Goal: Task Accomplishment & Management: Use online tool/utility

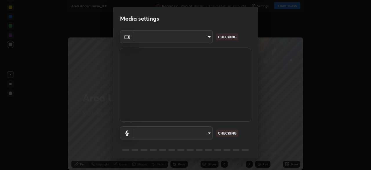
type input "23008043d16b3f933f5d29e9b3769097a1661712bf7e9030f0d00f953f479f19"
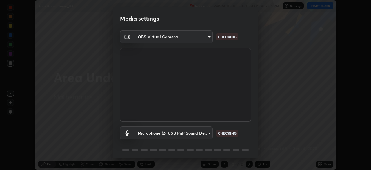
scroll to position [21, 0]
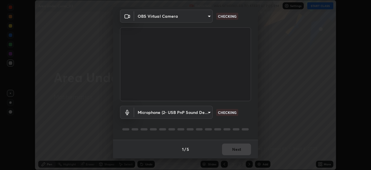
click at [209, 112] on body "Erase all Area Under Curve_03 Recording WAS SCHEDULED TO START AT 7:05 PM Setti…" at bounding box center [185, 85] width 371 height 170
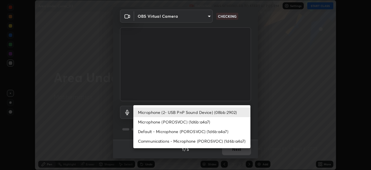
click at [209, 132] on li "Default - Microphone (POROSVOC) (1d6b:a4a7)" at bounding box center [191, 131] width 117 height 10
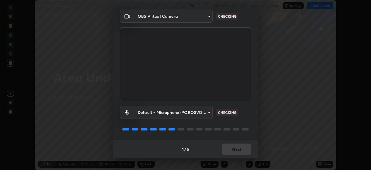
click at [207, 113] on body "Erase all Area Under Curve_03 Recording WAS SCHEDULED TO START AT 7:05 PM Setti…" at bounding box center [185, 85] width 371 height 170
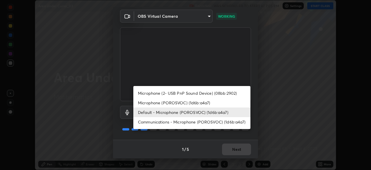
click at [213, 123] on li "Communications - Microphone (POROSVOC) (1d6b:a4a7)" at bounding box center [191, 122] width 117 height 10
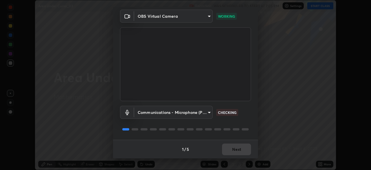
click at [208, 111] on body "Erase all Area Under Curve_03 Recording WAS SCHEDULED TO START AT 7:05 PM Setti…" at bounding box center [185, 85] width 371 height 170
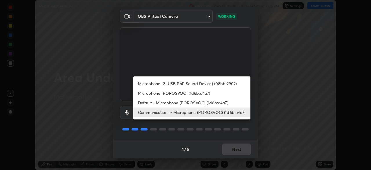
click at [200, 84] on li "Microphone (2- USB PnP Sound Device) (08bb:2902)" at bounding box center [191, 84] width 117 height 10
type input "ce8bbd661dce354a58a25af5271b3c1bd1d853cc8608d8e3321a5e34fd7f7726"
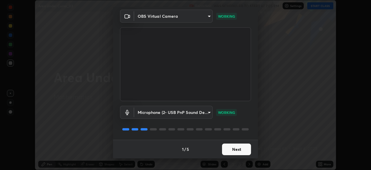
click at [235, 149] on button "Next" at bounding box center [236, 149] width 29 height 12
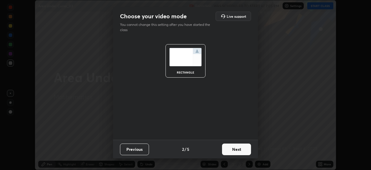
click at [245, 147] on button "Next" at bounding box center [236, 149] width 29 height 12
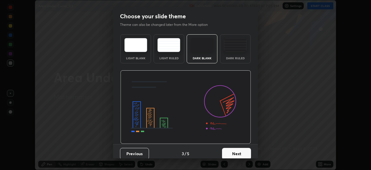
click at [244, 150] on button "Next" at bounding box center [236, 154] width 29 height 12
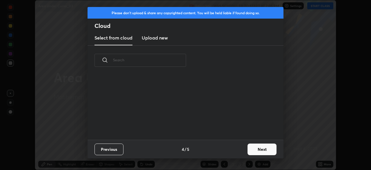
click at [257, 149] on button "Next" at bounding box center [262, 149] width 29 height 12
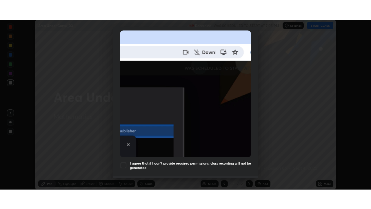
scroll to position [139, 0]
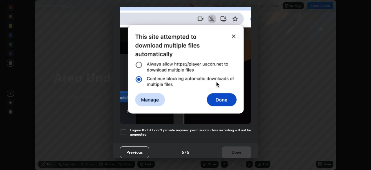
click at [126, 130] on div at bounding box center [123, 131] width 7 height 7
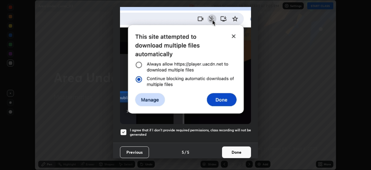
click at [238, 148] on button "Done" at bounding box center [236, 152] width 29 height 12
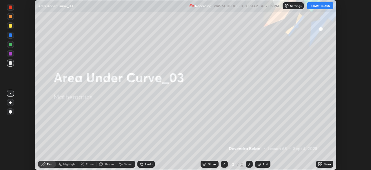
click at [319, 7] on button "START CLASS" at bounding box center [320, 5] width 26 height 7
click at [321, 163] on icon at bounding box center [321, 162] width 1 height 1
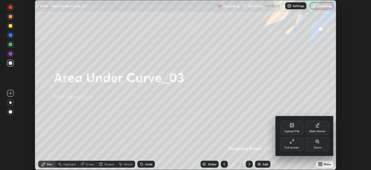
click at [296, 144] on div "Full screen" at bounding box center [291, 144] width 23 height 14
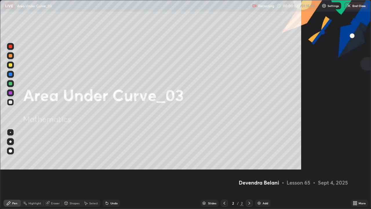
scroll to position [209, 371]
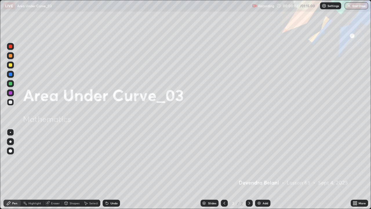
click at [263, 169] on div "Add" at bounding box center [266, 203] width 6 height 3
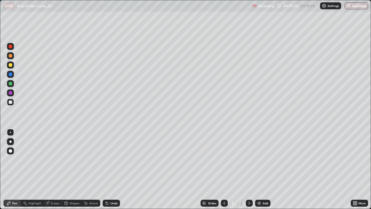
click at [11, 66] on div at bounding box center [10, 64] width 3 height 3
click at [11, 74] on div at bounding box center [10, 73] width 3 height 3
click at [12, 103] on div at bounding box center [10, 101] width 3 height 3
click at [11, 57] on div at bounding box center [10, 55] width 3 height 3
click at [112, 169] on div "Undo" at bounding box center [111, 203] width 17 height 7
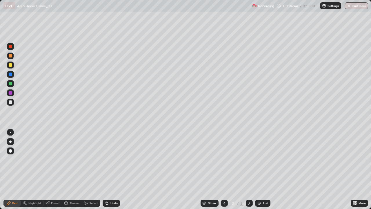
click at [114, 169] on div "Undo" at bounding box center [111, 203] width 17 height 7
click at [10, 47] on div at bounding box center [10, 46] width 3 height 3
click at [11, 77] on div at bounding box center [10, 74] width 7 height 7
click at [56, 169] on div "Eraser" at bounding box center [55, 203] width 9 height 3
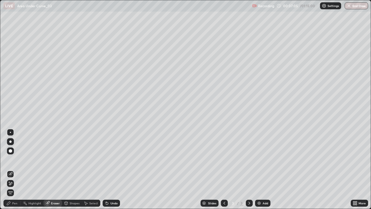
click at [14, 169] on div "Pen" at bounding box center [14, 203] width 5 height 3
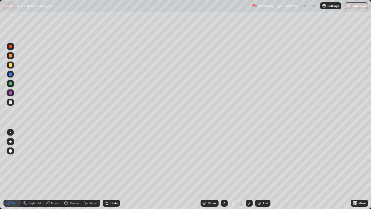
click at [60, 169] on div "Eraser" at bounding box center [52, 203] width 19 height 7
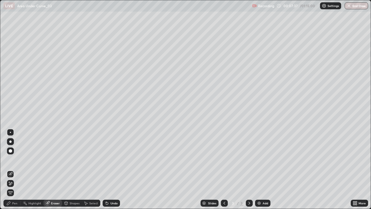
click at [19, 169] on div "Pen" at bounding box center [11, 203] width 17 height 7
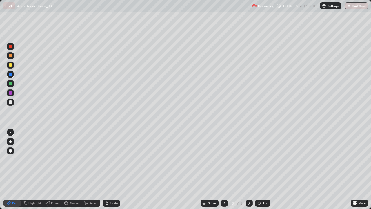
click at [9, 86] on div at bounding box center [10, 83] width 7 height 7
click at [10, 104] on div at bounding box center [10, 102] width 7 height 7
click at [113, 169] on div "Undo" at bounding box center [111, 203] width 17 height 7
click at [113, 169] on div "Undo" at bounding box center [113, 203] width 7 height 3
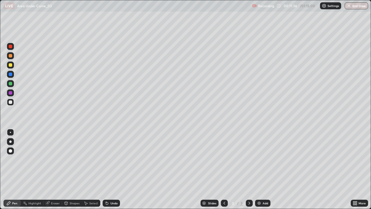
click at [113, 169] on div "Undo" at bounding box center [113, 203] width 7 height 3
click at [57, 169] on div "Eraser" at bounding box center [55, 203] width 9 height 3
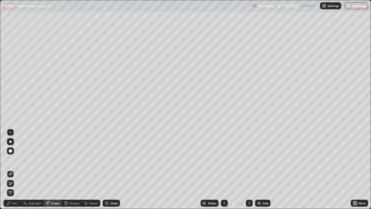
click at [16, 169] on div "Pen" at bounding box center [14, 203] width 5 height 3
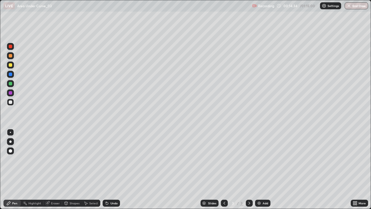
click at [12, 67] on div at bounding box center [10, 64] width 7 height 7
click at [91, 169] on div "Select" at bounding box center [93, 203] width 9 height 3
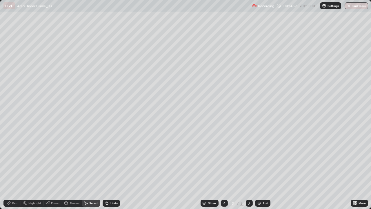
click at [262, 169] on div "Add" at bounding box center [262, 203] width 15 height 7
click at [17, 169] on div "Pen" at bounding box center [11, 203] width 17 height 7
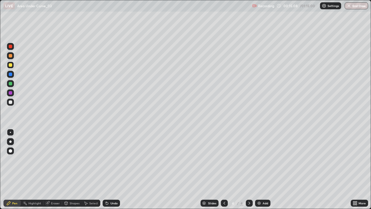
click at [11, 74] on div at bounding box center [10, 73] width 3 height 3
click at [13, 66] on div at bounding box center [10, 64] width 7 height 7
click at [11, 56] on div at bounding box center [10, 55] width 3 height 3
click at [113, 169] on div "Undo" at bounding box center [113, 203] width 7 height 3
click at [110, 169] on div "Undo" at bounding box center [111, 203] width 17 height 7
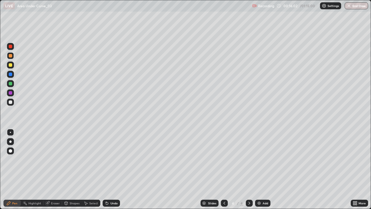
click at [110, 169] on div "Undo" at bounding box center [113, 203] width 7 height 3
click at [109, 169] on div "Undo" at bounding box center [111, 203] width 17 height 7
click at [224, 169] on icon at bounding box center [224, 203] width 5 height 5
click at [248, 169] on icon at bounding box center [249, 203] width 5 height 5
click at [11, 102] on div at bounding box center [10, 101] width 3 height 3
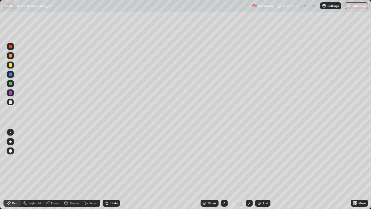
click at [264, 169] on div "Add" at bounding box center [266, 203] width 6 height 3
click at [12, 65] on div at bounding box center [10, 64] width 7 height 7
click at [111, 169] on div "Undo" at bounding box center [111, 203] width 17 height 7
click at [114, 169] on div "Undo" at bounding box center [111, 203] width 17 height 7
click at [117, 169] on div "Undo" at bounding box center [111, 203] width 17 height 7
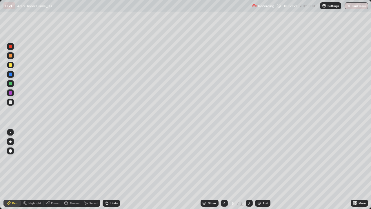
click at [119, 169] on div "Undo" at bounding box center [111, 203] width 17 height 7
click at [118, 169] on div "Undo" at bounding box center [111, 203] width 17 height 7
click at [117, 169] on div "Undo" at bounding box center [111, 203] width 17 height 7
click at [114, 169] on div "Undo" at bounding box center [110, 203] width 20 height 12
click at [110, 169] on div "Undo" at bounding box center [111, 203] width 17 height 7
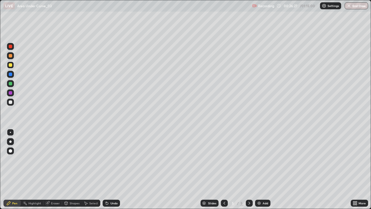
click at [13, 55] on div at bounding box center [10, 55] width 7 height 7
click at [13, 85] on div at bounding box center [10, 83] width 7 height 7
click at [12, 66] on div at bounding box center [10, 64] width 7 height 7
click at [111, 169] on div "Undo" at bounding box center [113, 203] width 7 height 3
click at [112, 169] on div "Undo" at bounding box center [111, 203] width 17 height 7
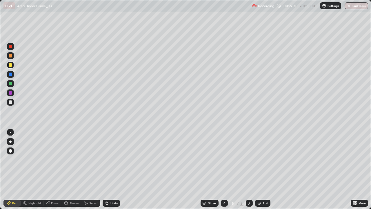
click at [112, 169] on div "Undo" at bounding box center [111, 203] width 17 height 7
click at [111, 169] on div "Undo" at bounding box center [111, 203] width 17 height 7
click at [112, 169] on div "Undo" at bounding box center [113, 203] width 7 height 3
click at [58, 169] on div "Eraser" at bounding box center [55, 203] width 9 height 3
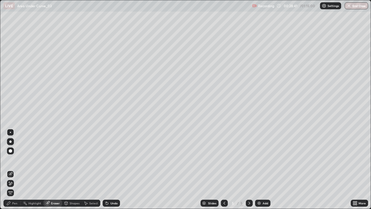
click at [15, 169] on div "Pen" at bounding box center [14, 203] width 5 height 3
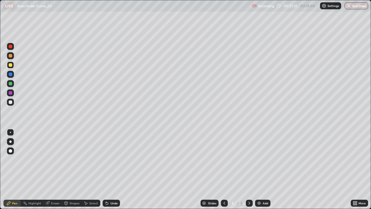
click at [11, 102] on div at bounding box center [10, 101] width 3 height 3
click at [96, 169] on div "Select" at bounding box center [91, 203] width 19 height 7
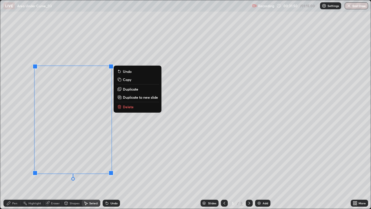
click at [140, 108] on button "Delete" at bounding box center [137, 106] width 43 height 7
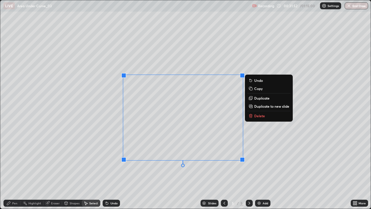
click at [95, 164] on div "0 ° Undo Copy Duplicate Duplicate to new slide Delete" at bounding box center [185, 104] width 371 height 208
click at [105, 153] on div "0 ° Undo Copy Duplicate Duplicate to new slide Delete" at bounding box center [185, 104] width 371 height 208
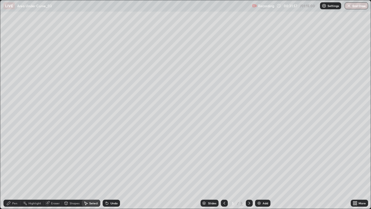
click at [56, 169] on div "Eraser" at bounding box center [55, 203] width 9 height 3
click at [93, 169] on div "Select" at bounding box center [91, 203] width 19 height 7
click at [95, 169] on div "Select" at bounding box center [93, 203] width 9 height 3
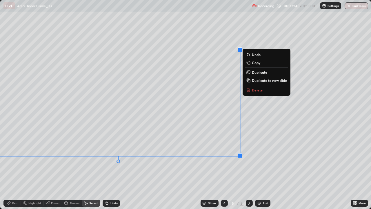
click at [126, 169] on div "0 ° Undo Copy Duplicate Duplicate to new slide Delete" at bounding box center [185, 104] width 371 height 208
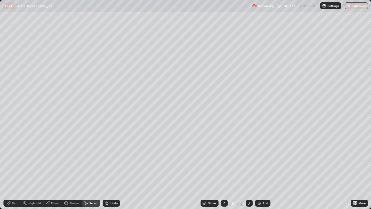
click at [17, 169] on div "Pen" at bounding box center [14, 203] width 5 height 3
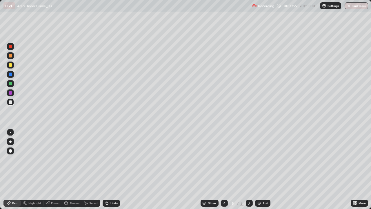
click at [114, 169] on div "Undo" at bounding box center [113, 203] width 7 height 3
click at [116, 169] on div "Undo" at bounding box center [111, 203] width 17 height 7
click at [119, 169] on div "Undo" at bounding box center [111, 203] width 17 height 7
click at [11, 85] on div at bounding box center [10, 83] width 3 height 3
click at [106, 169] on icon at bounding box center [107, 203] width 2 height 2
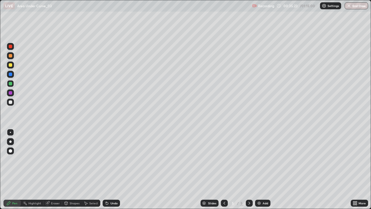
click at [12, 66] on div at bounding box center [10, 64] width 3 height 3
click at [261, 169] on div "Add" at bounding box center [262, 203] width 15 height 7
click at [111, 169] on div "Undo" at bounding box center [113, 203] width 7 height 3
click at [113, 169] on div "Undo" at bounding box center [113, 203] width 7 height 3
click at [10, 84] on div at bounding box center [10, 83] width 3 height 3
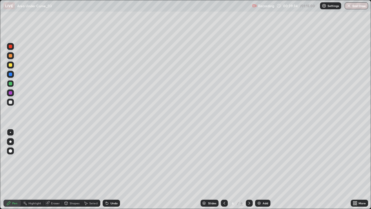
click at [11, 75] on div at bounding box center [10, 73] width 3 height 3
click at [13, 91] on div at bounding box center [10, 92] width 7 height 7
click at [11, 84] on div at bounding box center [10, 83] width 3 height 3
click at [115, 169] on div "Undo" at bounding box center [113, 203] width 7 height 3
click at [117, 169] on div "Undo" at bounding box center [111, 203] width 17 height 7
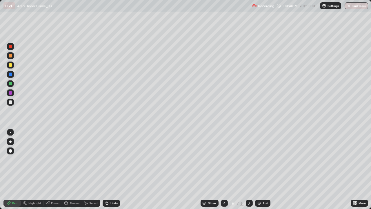
click at [119, 169] on div "Undo" at bounding box center [111, 203] width 17 height 7
click at [56, 169] on div "Eraser" at bounding box center [55, 203] width 9 height 3
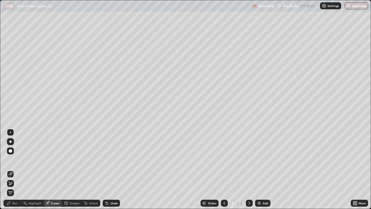
click at [15, 169] on div "Pen" at bounding box center [14, 203] width 5 height 3
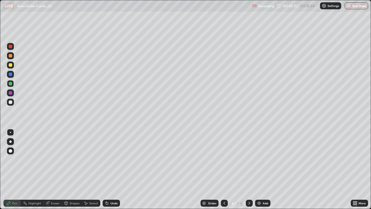
click at [12, 105] on div at bounding box center [10, 102] width 7 height 7
click at [113, 169] on div "Undo" at bounding box center [113, 203] width 7 height 3
click at [109, 169] on div "Undo" at bounding box center [111, 203] width 17 height 7
click at [110, 169] on div "Undo" at bounding box center [111, 203] width 17 height 7
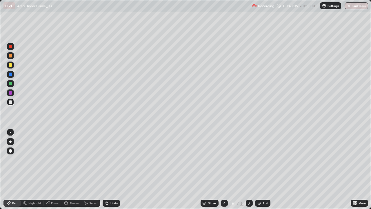
click at [111, 169] on div "Undo" at bounding box center [111, 203] width 17 height 7
click at [111, 169] on div "Undo" at bounding box center [113, 203] width 7 height 3
click at [112, 169] on div "Undo" at bounding box center [113, 203] width 7 height 3
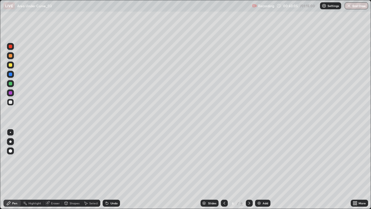
click at [112, 169] on div "Undo" at bounding box center [113, 203] width 7 height 3
click at [14, 169] on div "Pen" at bounding box center [14, 203] width 5 height 3
click at [12, 57] on div at bounding box center [10, 55] width 3 height 3
click at [10, 65] on div at bounding box center [10, 64] width 3 height 3
click at [114, 169] on div "Undo" at bounding box center [113, 203] width 7 height 3
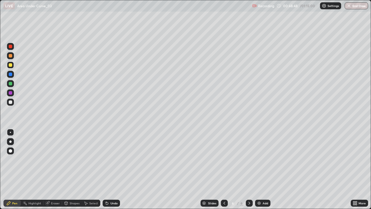
click at [14, 56] on div at bounding box center [10, 55] width 7 height 7
click at [13, 67] on div at bounding box center [10, 64] width 7 height 7
click at [264, 169] on div "Add" at bounding box center [262, 203] width 15 height 7
click at [11, 57] on div at bounding box center [10, 55] width 7 height 7
click at [111, 169] on div "Undo" at bounding box center [111, 203] width 17 height 7
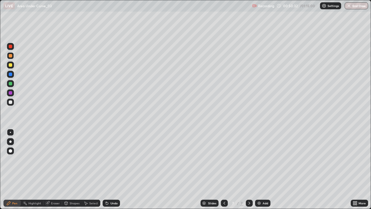
click at [112, 169] on div "Undo" at bounding box center [111, 203] width 17 height 7
click at [10, 84] on div at bounding box center [10, 83] width 3 height 3
click at [14, 66] on div at bounding box center [10, 64] width 7 height 7
click at [11, 104] on div at bounding box center [10, 102] width 7 height 7
click at [113, 169] on div "Undo" at bounding box center [113, 203] width 7 height 3
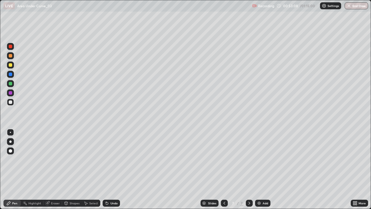
click at [115, 169] on div "Undo" at bounding box center [113, 203] width 7 height 3
click at [112, 169] on div "Undo" at bounding box center [111, 203] width 17 height 7
click at [11, 93] on div at bounding box center [10, 92] width 3 height 3
click at [108, 169] on div "Undo" at bounding box center [111, 203] width 17 height 7
click at [12, 77] on div at bounding box center [10, 74] width 7 height 7
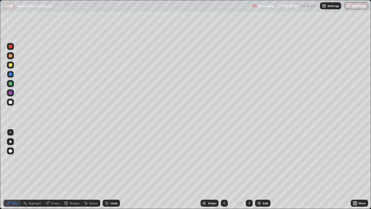
click at [114, 169] on div "Undo" at bounding box center [113, 203] width 7 height 3
click at [110, 169] on div "Undo" at bounding box center [113, 203] width 7 height 3
click at [110, 169] on div "Undo" at bounding box center [111, 203] width 17 height 7
click at [56, 169] on div "Eraser" at bounding box center [55, 203] width 9 height 3
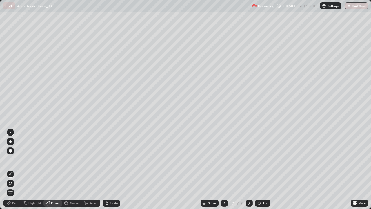
click at [12, 169] on div "Pen" at bounding box center [14, 203] width 5 height 3
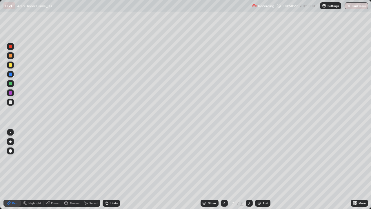
click at [11, 93] on div at bounding box center [10, 92] width 3 height 3
click at [11, 66] on div at bounding box center [10, 64] width 3 height 3
click at [259, 169] on img at bounding box center [259, 203] width 5 height 5
click at [10, 85] on div at bounding box center [10, 83] width 3 height 3
click at [117, 169] on div "Undo" at bounding box center [111, 203] width 17 height 7
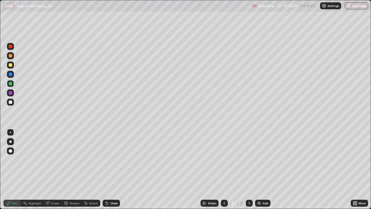
click at [13, 68] on div at bounding box center [10, 64] width 7 height 7
click at [11, 76] on div at bounding box center [10, 73] width 3 height 3
click at [12, 102] on div at bounding box center [10, 101] width 3 height 3
click at [12, 93] on div at bounding box center [10, 92] width 7 height 7
click at [12, 58] on div at bounding box center [10, 55] width 7 height 7
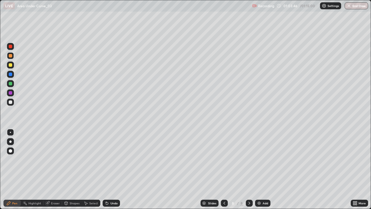
click at [110, 169] on div "Undo" at bounding box center [113, 203] width 7 height 3
click at [111, 169] on div "Undo" at bounding box center [113, 203] width 7 height 3
click at [109, 169] on div "Undo" at bounding box center [111, 203] width 17 height 7
click at [108, 169] on icon at bounding box center [107, 203] width 5 height 5
click at [107, 169] on icon at bounding box center [107, 203] width 2 height 2
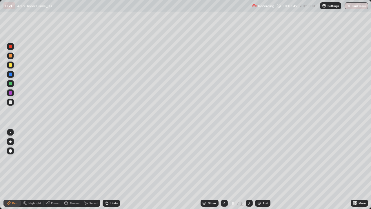
click at [10, 48] on div at bounding box center [10, 46] width 7 height 7
click at [13, 103] on div at bounding box center [10, 102] width 7 height 7
click at [10, 84] on div at bounding box center [10, 83] width 3 height 3
click at [115, 169] on div "Undo" at bounding box center [113, 203] width 7 height 3
click at [113, 169] on div "Undo" at bounding box center [113, 203] width 7 height 3
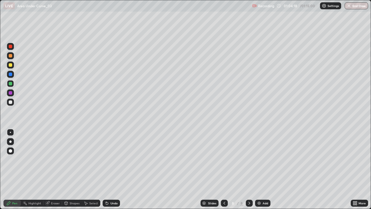
click at [113, 169] on div "Undo" at bounding box center [113, 203] width 7 height 3
click at [115, 169] on div "Undo" at bounding box center [111, 203] width 17 height 7
click at [116, 169] on div "Undo" at bounding box center [111, 203] width 17 height 7
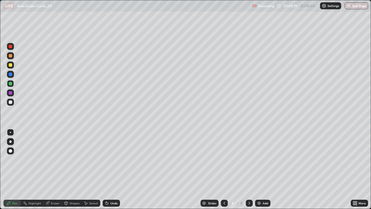
click at [117, 169] on div "Undo" at bounding box center [111, 203] width 17 height 7
click at [115, 169] on div "Undo" at bounding box center [113, 203] width 7 height 3
click at [115, 169] on div "Undo" at bounding box center [111, 203] width 17 height 7
click at [117, 169] on div "Undo" at bounding box center [113, 203] width 7 height 3
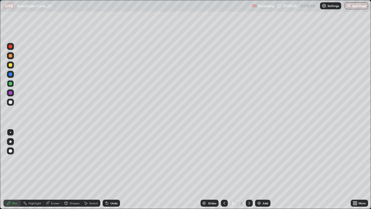
click at [117, 169] on div "Undo" at bounding box center [111, 203] width 17 height 7
click at [10, 75] on div at bounding box center [10, 73] width 3 height 3
click at [10, 56] on div at bounding box center [10, 55] width 3 height 3
click at [12, 75] on div at bounding box center [10, 73] width 3 height 3
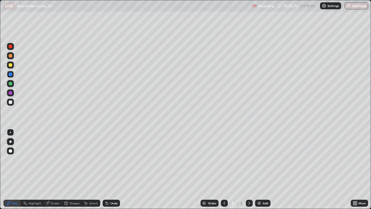
click at [13, 94] on div at bounding box center [10, 92] width 7 height 7
click at [112, 169] on div "Undo" at bounding box center [113, 203] width 7 height 3
click at [113, 169] on div "Undo" at bounding box center [113, 203] width 7 height 3
click at [113, 169] on div "Undo" at bounding box center [111, 203] width 17 height 7
click at [116, 169] on div "Undo" at bounding box center [110, 203] width 20 height 12
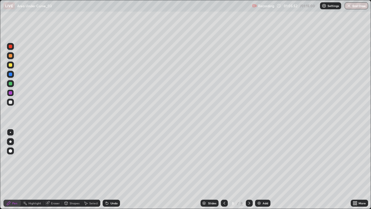
click at [117, 169] on div "Undo" at bounding box center [111, 203] width 17 height 7
click at [114, 169] on div "Undo" at bounding box center [111, 203] width 17 height 7
click at [116, 169] on div "Undo" at bounding box center [113, 203] width 7 height 3
click at [115, 169] on div "Undo" at bounding box center [113, 203] width 7 height 3
click at [114, 169] on div "Undo" at bounding box center [113, 203] width 7 height 3
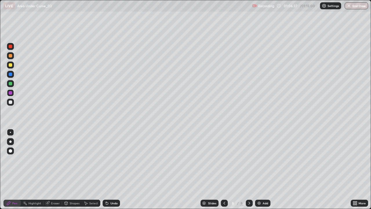
click at [112, 169] on div "Undo" at bounding box center [113, 203] width 7 height 3
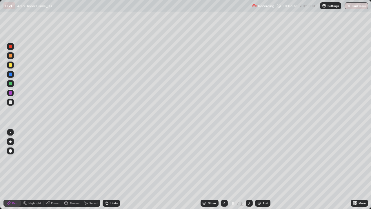
click at [111, 169] on div "Undo" at bounding box center [113, 203] width 7 height 3
click at [110, 169] on div "Undo" at bounding box center [113, 203] width 7 height 3
click at [91, 169] on div "Select" at bounding box center [93, 203] width 9 height 3
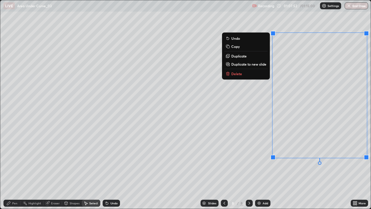
click at [256, 77] on button "Delete" at bounding box center [245, 73] width 43 height 7
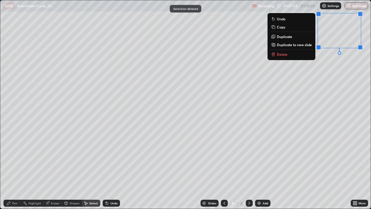
click at [303, 56] on button "Delete" at bounding box center [291, 54] width 43 height 7
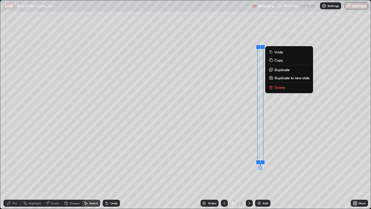
click at [286, 90] on button "Delete" at bounding box center [289, 87] width 43 height 7
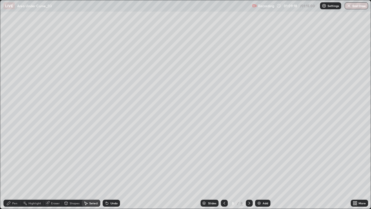
click at [16, 169] on div "Pen" at bounding box center [14, 203] width 5 height 3
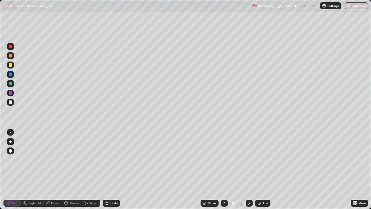
click at [12, 65] on div at bounding box center [10, 64] width 7 height 7
click at [260, 169] on img at bounding box center [259, 203] width 5 height 5
click at [109, 169] on div "Undo" at bounding box center [111, 203] width 17 height 7
click at [55, 169] on div "Eraser" at bounding box center [55, 203] width 9 height 3
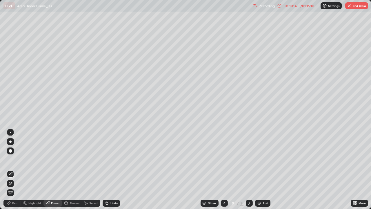
click at [15, 169] on div "Pen" at bounding box center [14, 203] width 5 height 3
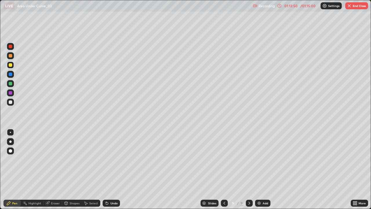
click at [12, 101] on div at bounding box center [10, 101] width 3 height 3
click at [12, 83] on div at bounding box center [10, 83] width 7 height 7
click at [110, 169] on div "Undo" at bounding box center [113, 203] width 7 height 3
click at [106, 169] on icon at bounding box center [106, 202] width 1 height 1
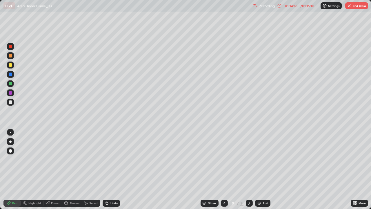
click at [111, 169] on div "Undo" at bounding box center [113, 203] width 7 height 3
click at [108, 169] on icon at bounding box center [107, 203] width 5 height 5
click at [10, 77] on div at bounding box center [10, 74] width 7 height 7
click at [11, 102] on div at bounding box center [10, 101] width 3 height 3
click at [96, 169] on div "Select" at bounding box center [91, 203] width 19 height 7
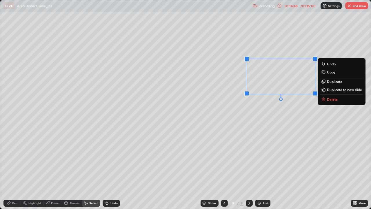
click at [331, 101] on p "Delete" at bounding box center [332, 99] width 11 height 5
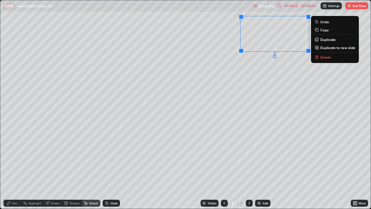
click at [320, 59] on button "Delete" at bounding box center [334, 57] width 43 height 7
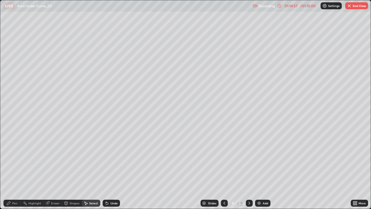
click at [15, 169] on div "Pen" at bounding box center [11, 203] width 17 height 7
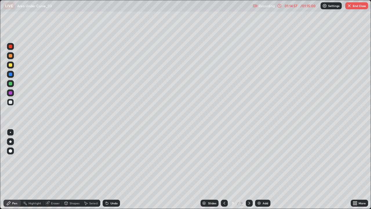
click at [10, 68] on div at bounding box center [10, 64] width 7 height 7
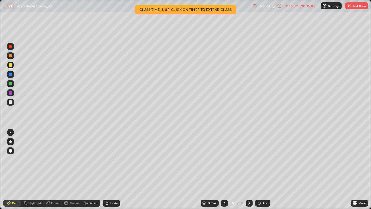
click at [106, 169] on icon at bounding box center [107, 203] width 2 height 2
click at [110, 169] on div "Undo" at bounding box center [111, 203] width 17 height 7
click at [109, 169] on div "Undo" at bounding box center [111, 203] width 17 height 7
click at [116, 169] on div "Undo" at bounding box center [113, 203] width 7 height 3
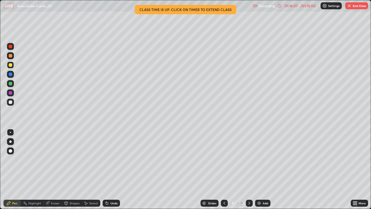
click at [115, 169] on div "Undo" at bounding box center [113, 203] width 7 height 3
click at [117, 169] on div "Undo" at bounding box center [111, 203] width 17 height 7
click at [116, 169] on div "Undo" at bounding box center [111, 203] width 17 height 7
click at [117, 169] on div "Undo" at bounding box center [111, 203] width 17 height 7
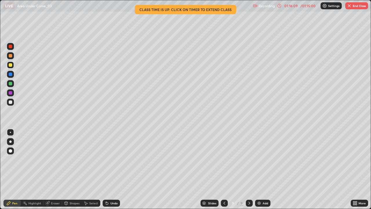
click at [118, 169] on div "Undo" at bounding box center [111, 203] width 17 height 7
click at [115, 169] on div "Undo" at bounding box center [111, 203] width 17 height 7
click at [114, 169] on div "Undo" at bounding box center [113, 203] width 7 height 3
click at [99, 169] on div "Select" at bounding box center [91, 203] width 19 height 7
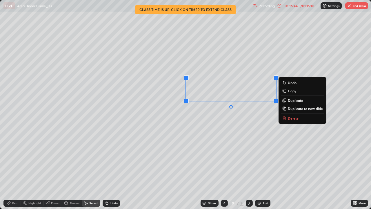
click at [288, 119] on p "Delete" at bounding box center [293, 118] width 11 height 5
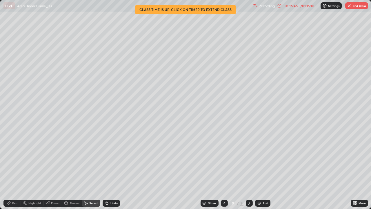
click at [19, 169] on div "Pen" at bounding box center [11, 203] width 17 height 7
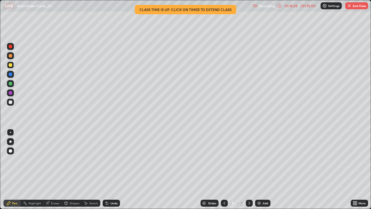
click at [114, 169] on div "Undo" at bounding box center [111, 203] width 17 height 7
click at [115, 169] on div "Undo" at bounding box center [111, 203] width 17 height 7
click at [117, 169] on div "Undo" at bounding box center [111, 203] width 17 height 7
click at [357, 8] on button "End Class" at bounding box center [356, 5] width 23 height 7
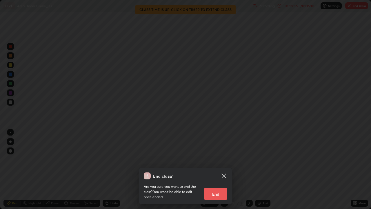
click at [224, 169] on button "End" at bounding box center [215, 194] width 23 height 12
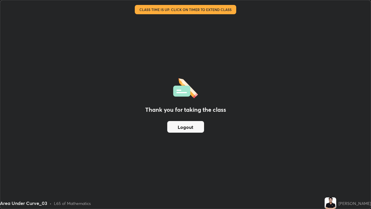
click at [189, 128] on button "Logout" at bounding box center [185, 127] width 37 height 12
click at [191, 128] on button "Logout" at bounding box center [185, 127] width 37 height 12
